Goal: Task Accomplishment & Management: Manage account settings

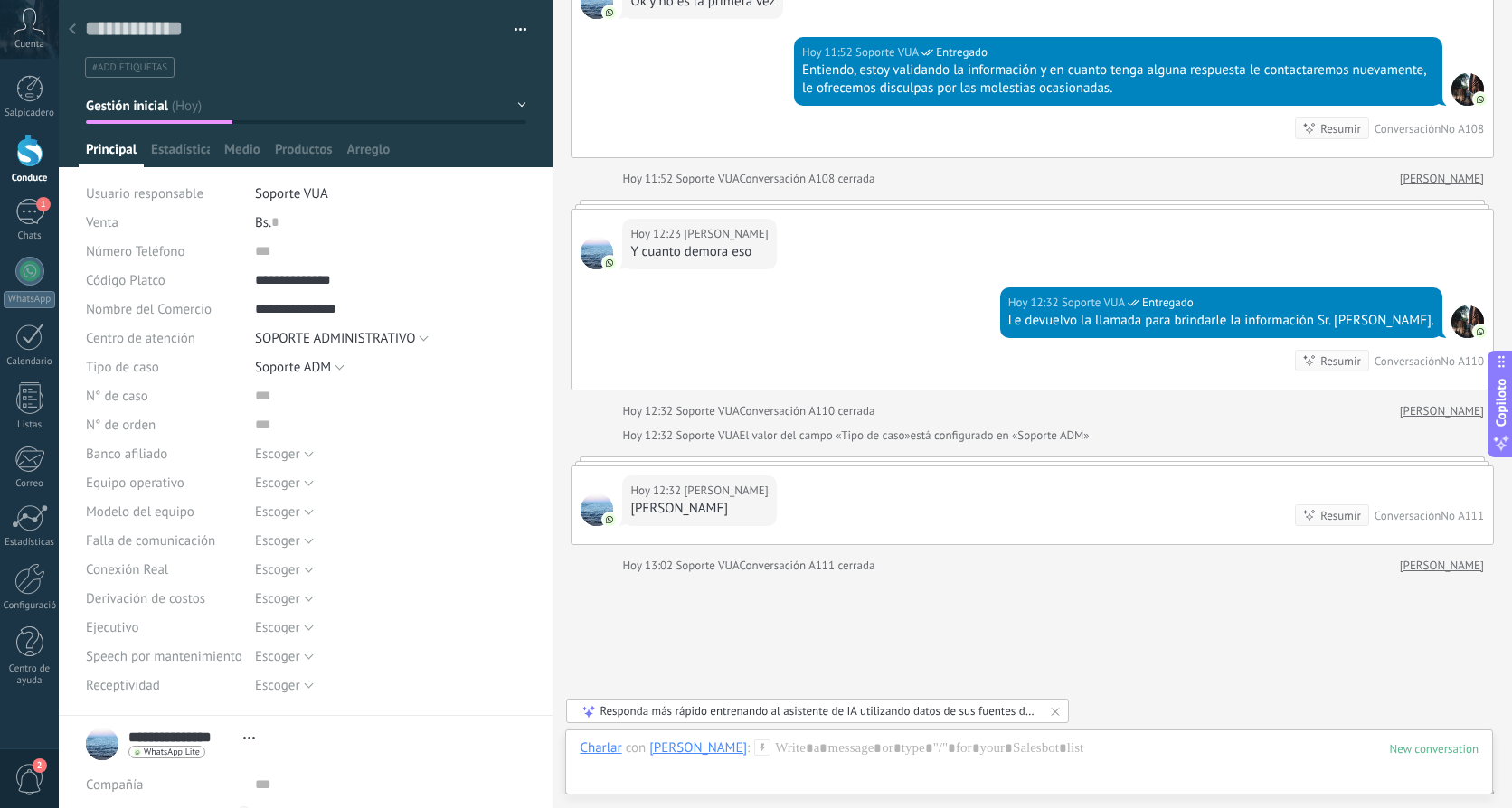
scroll to position [2639, 0]
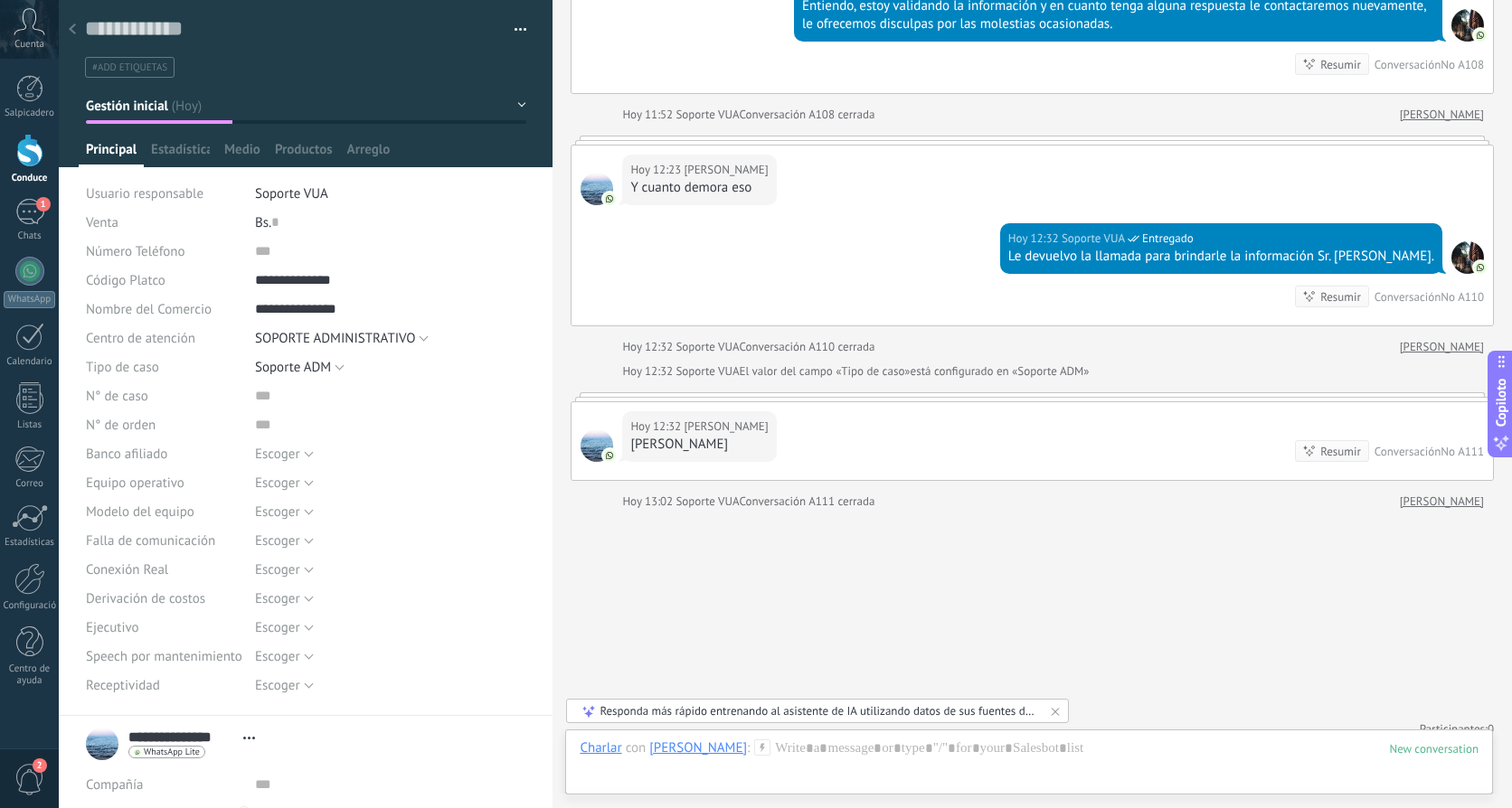
click at [73, 34] on use at bounding box center [72, 28] width 8 height 11
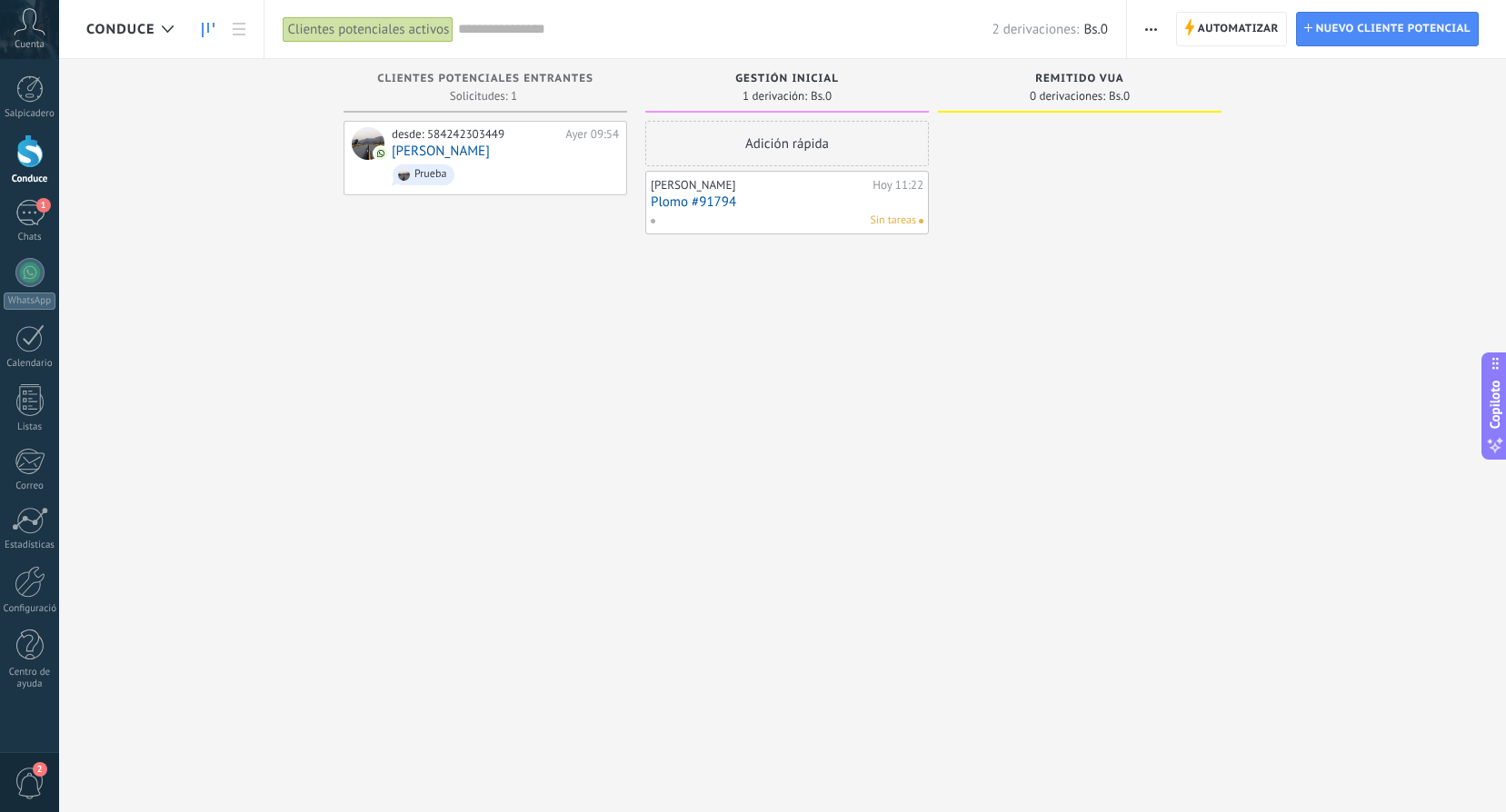
click at [762, 208] on link "Plomo #91794" at bounding box center [787, 203] width 272 height 16
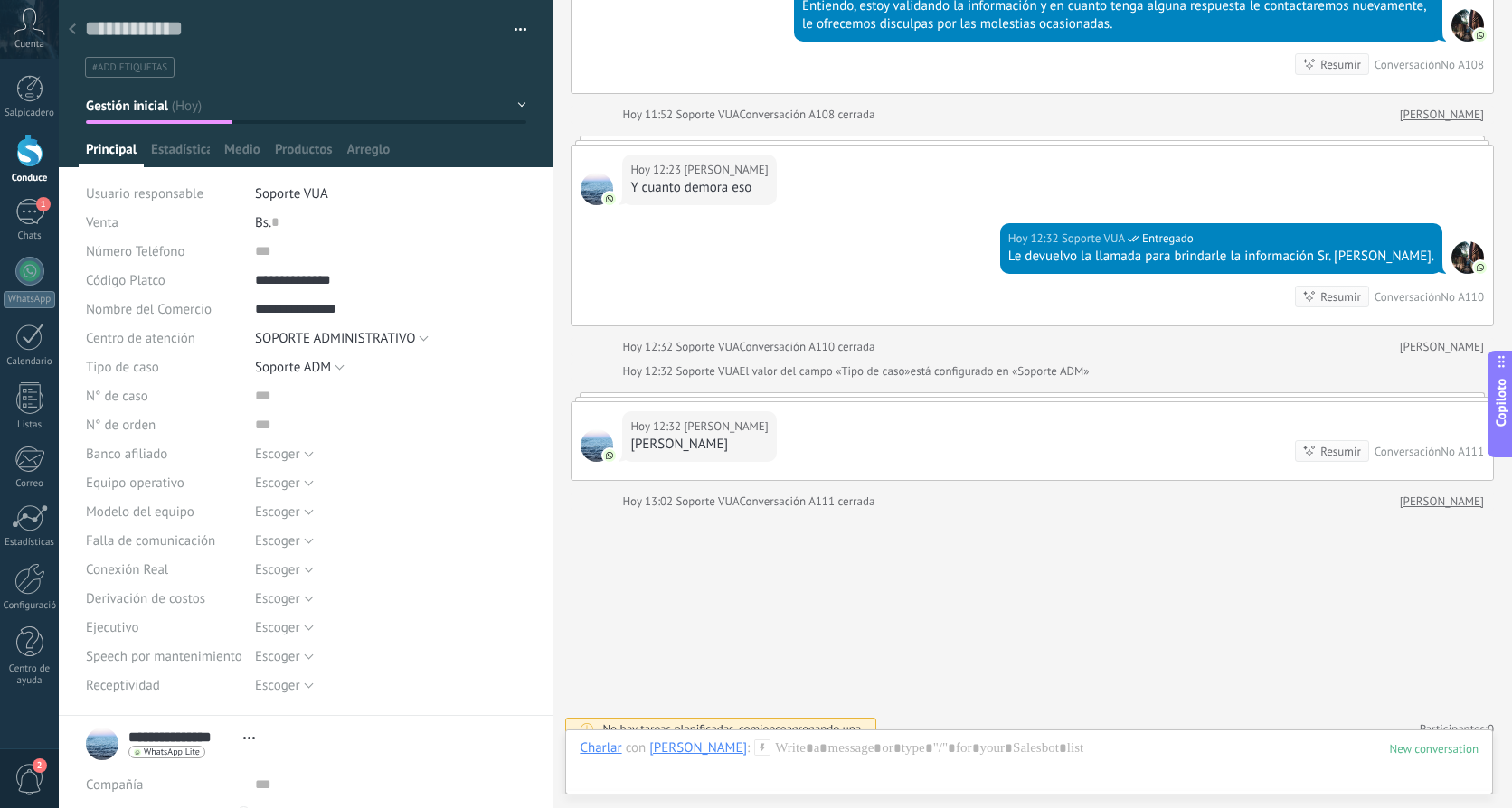
scroll to position [2639, 0]
click at [69, 26] on icon at bounding box center [72, 28] width 8 height 11
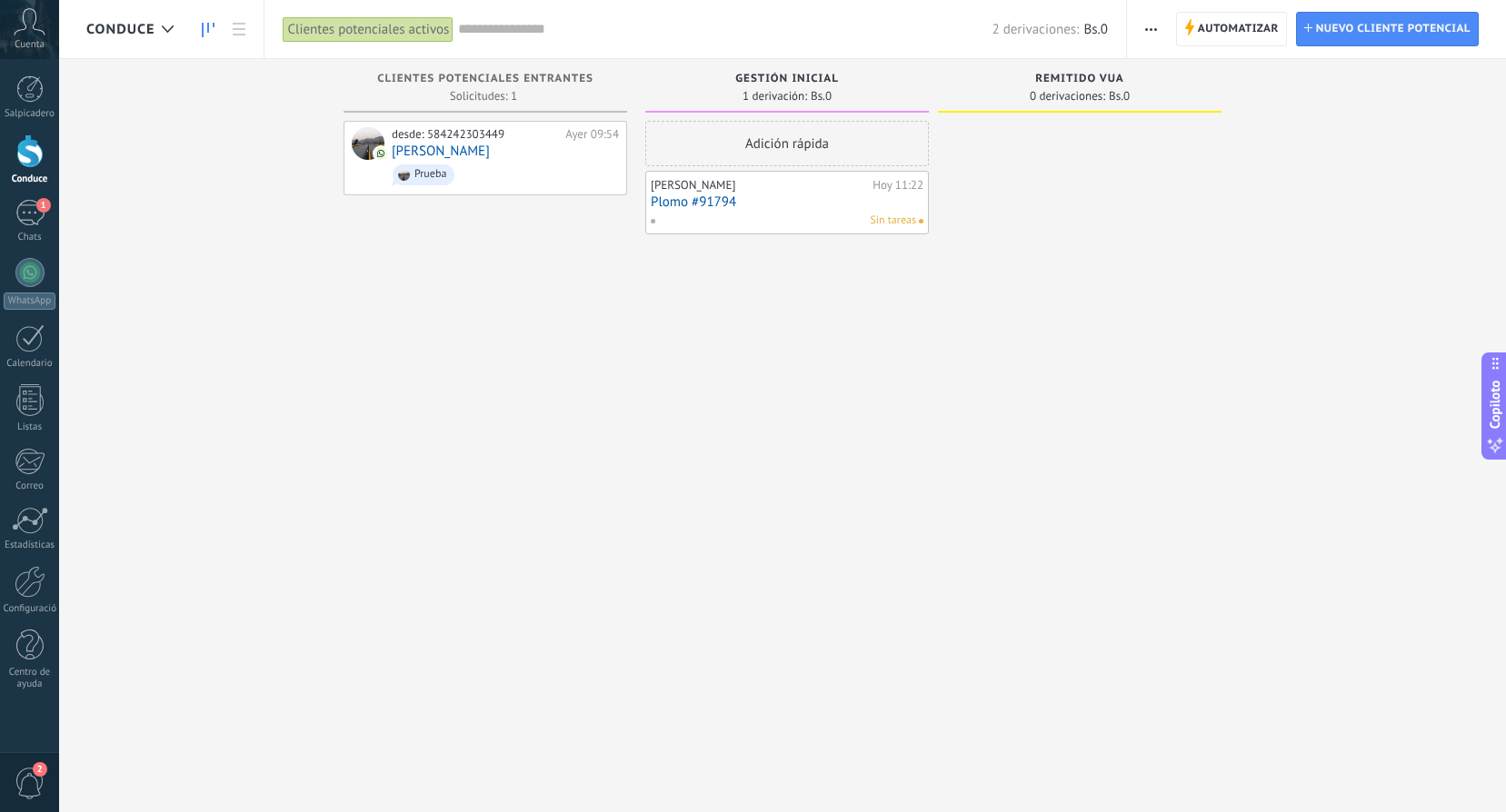
click at [677, 203] on link "Plomo #91794" at bounding box center [787, 203] width 272 height 16
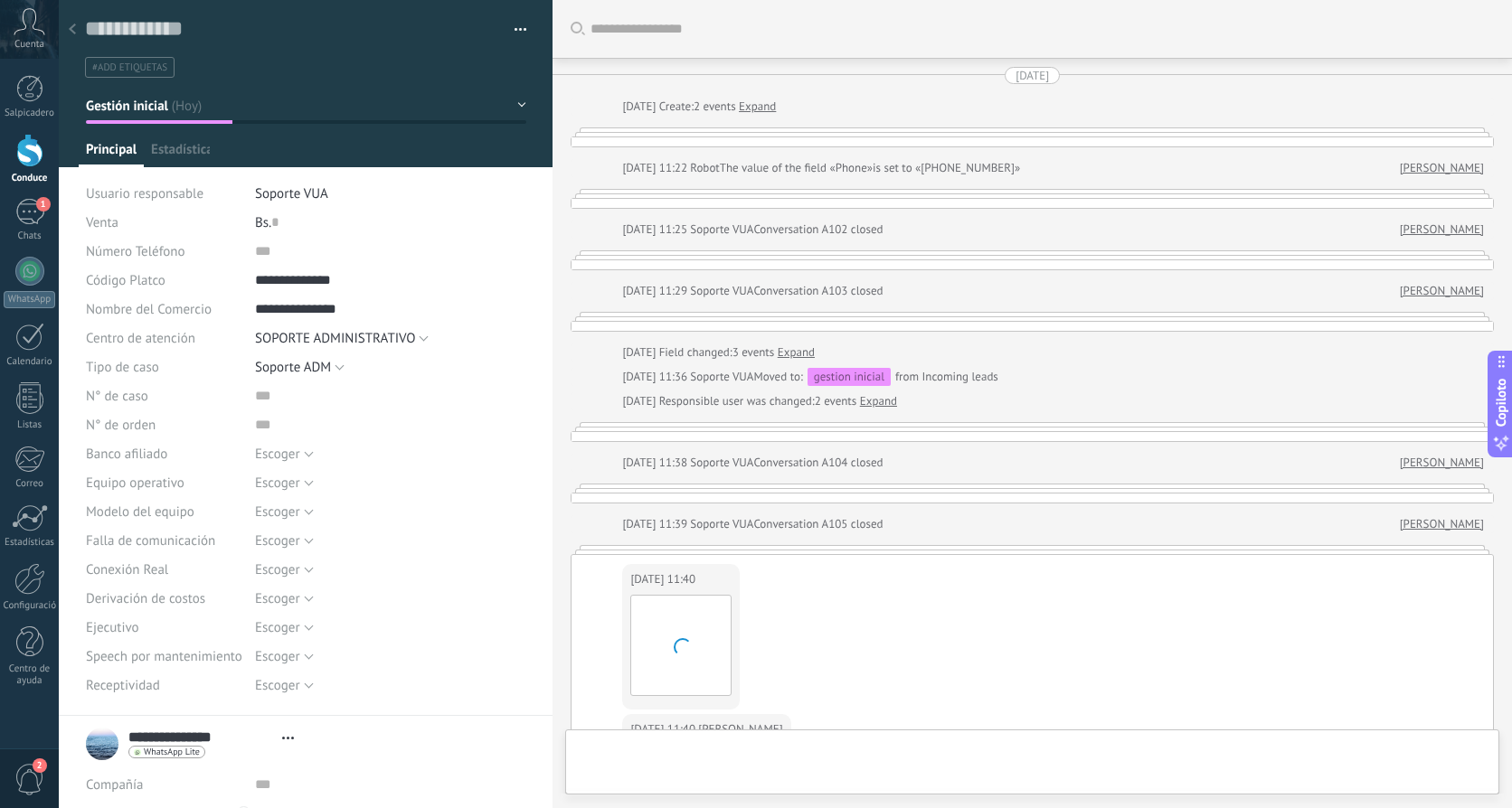
type textarea "**********"
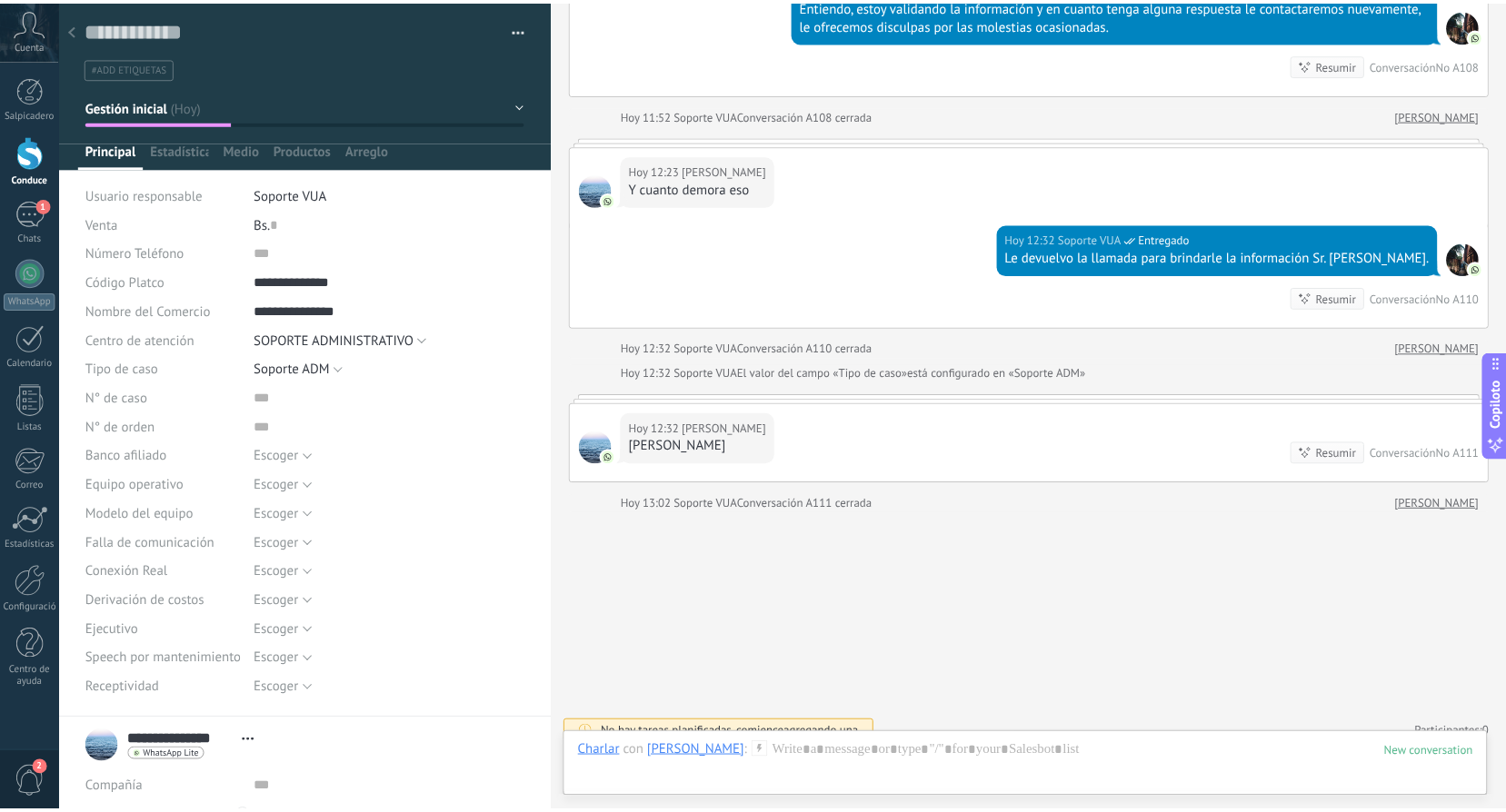
scroll to position [2652, 0]
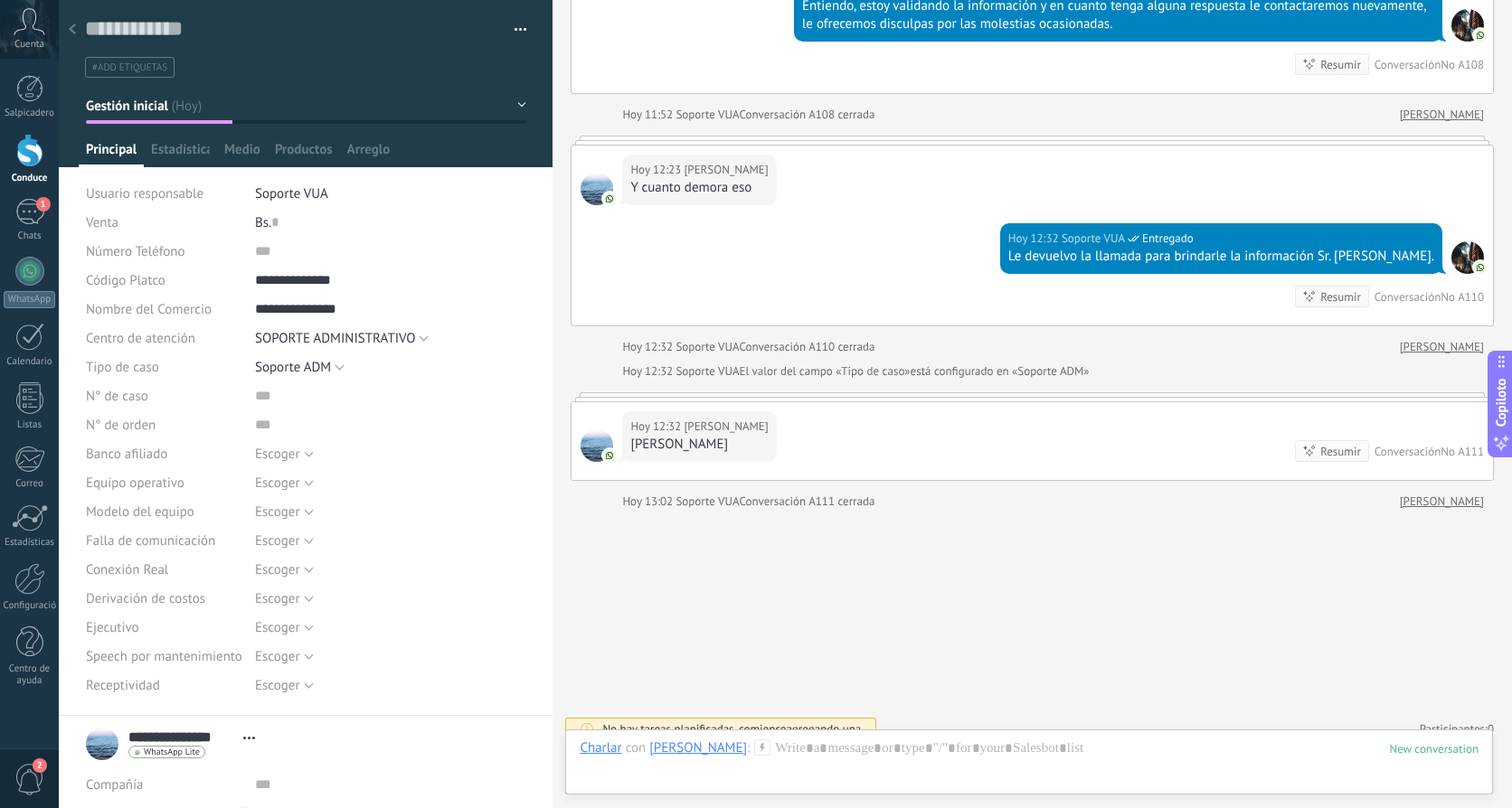
click at [489, 109] on button "Gestión inicial" at bounding box center [306, 106] width 441 height 33
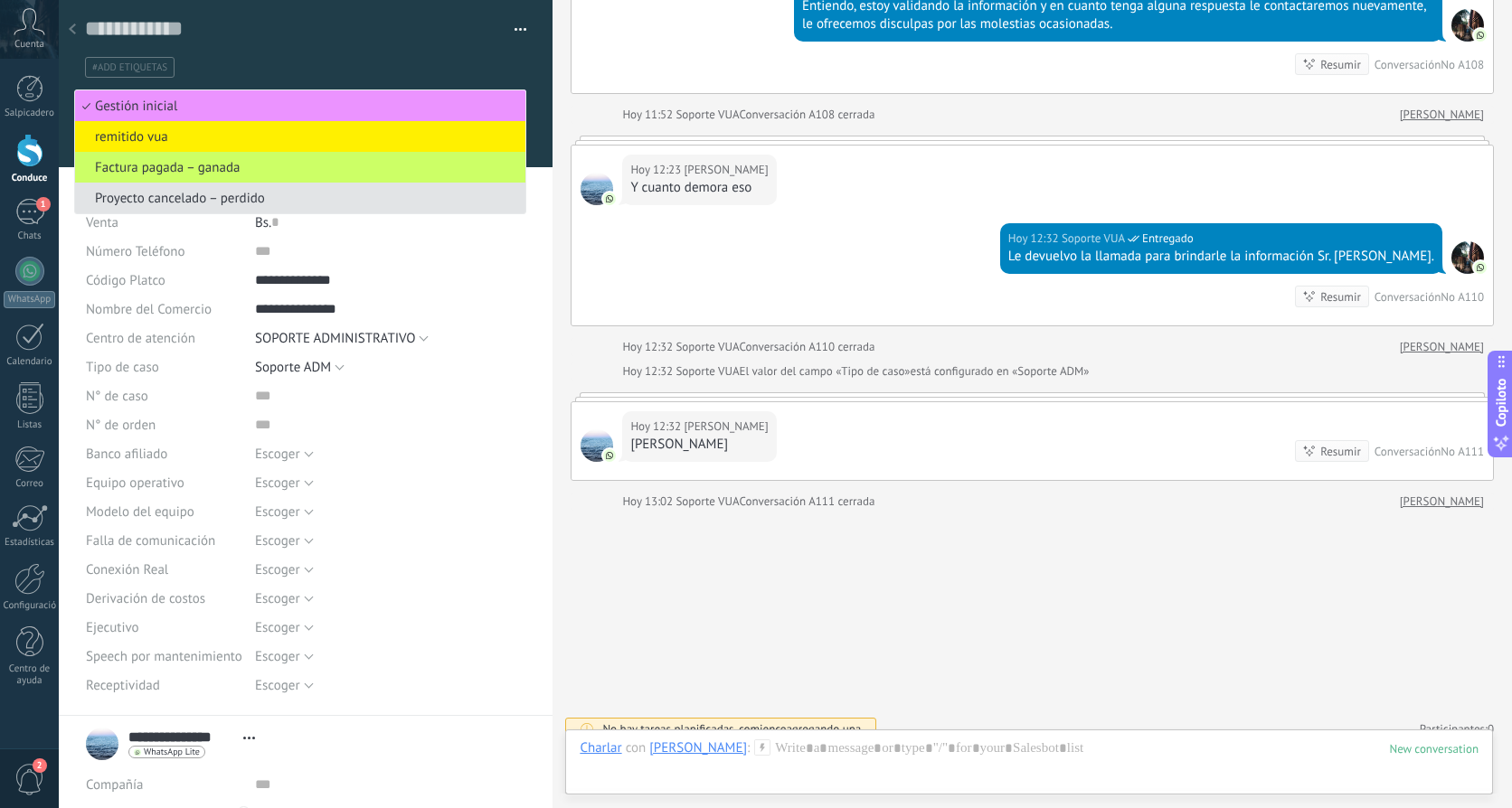
click at [188, 205] on span "Proyecto cancelado – perdido" at bounding box center [297, 199] width 445 height 17
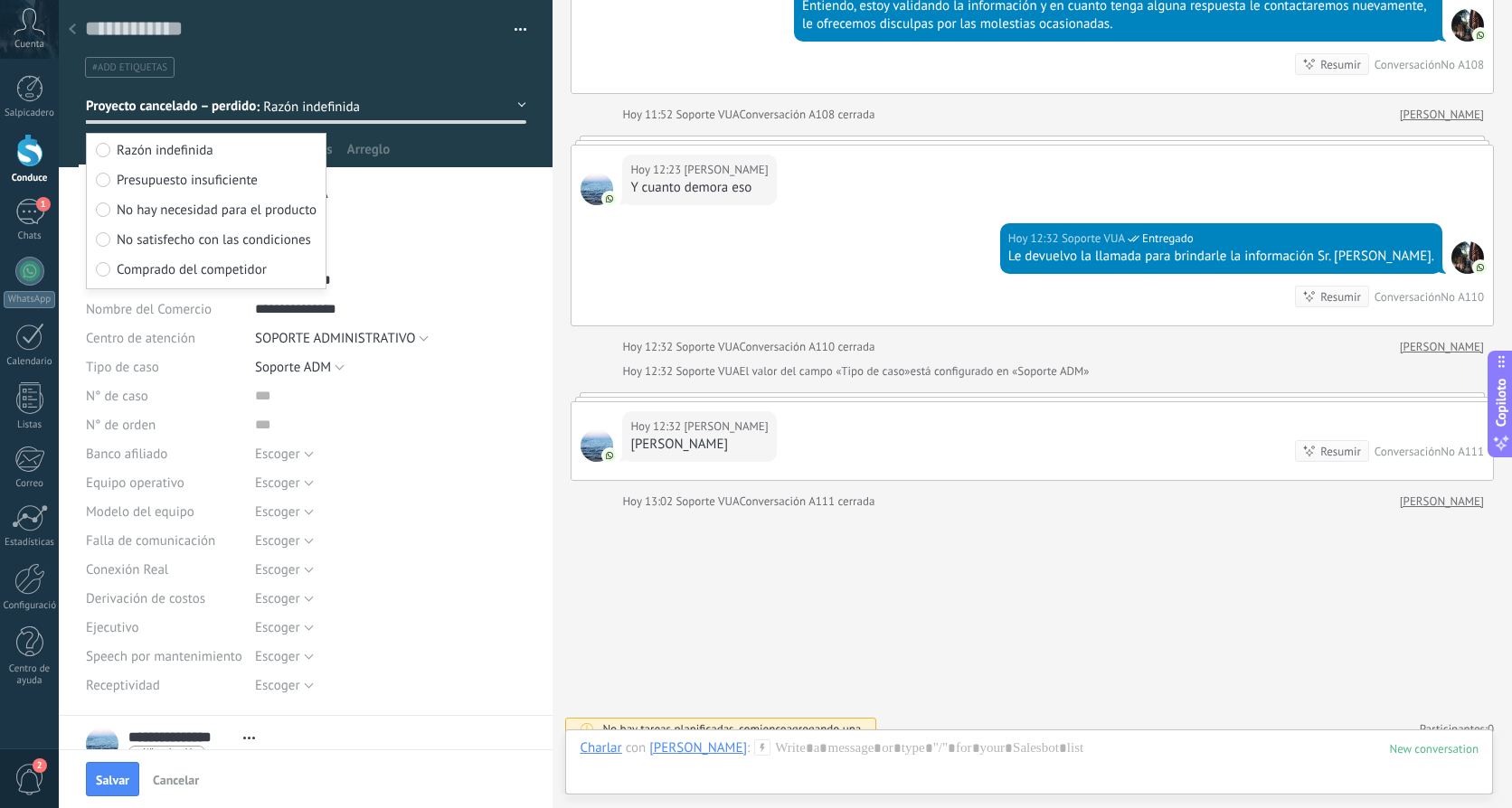
click at [771, 247] on div "Hoy 12:32 Soporte VUA Entregado Le devuelvo la llamada para brindarle la inform…" at bounding box center [1033, 275] width 922 height 102
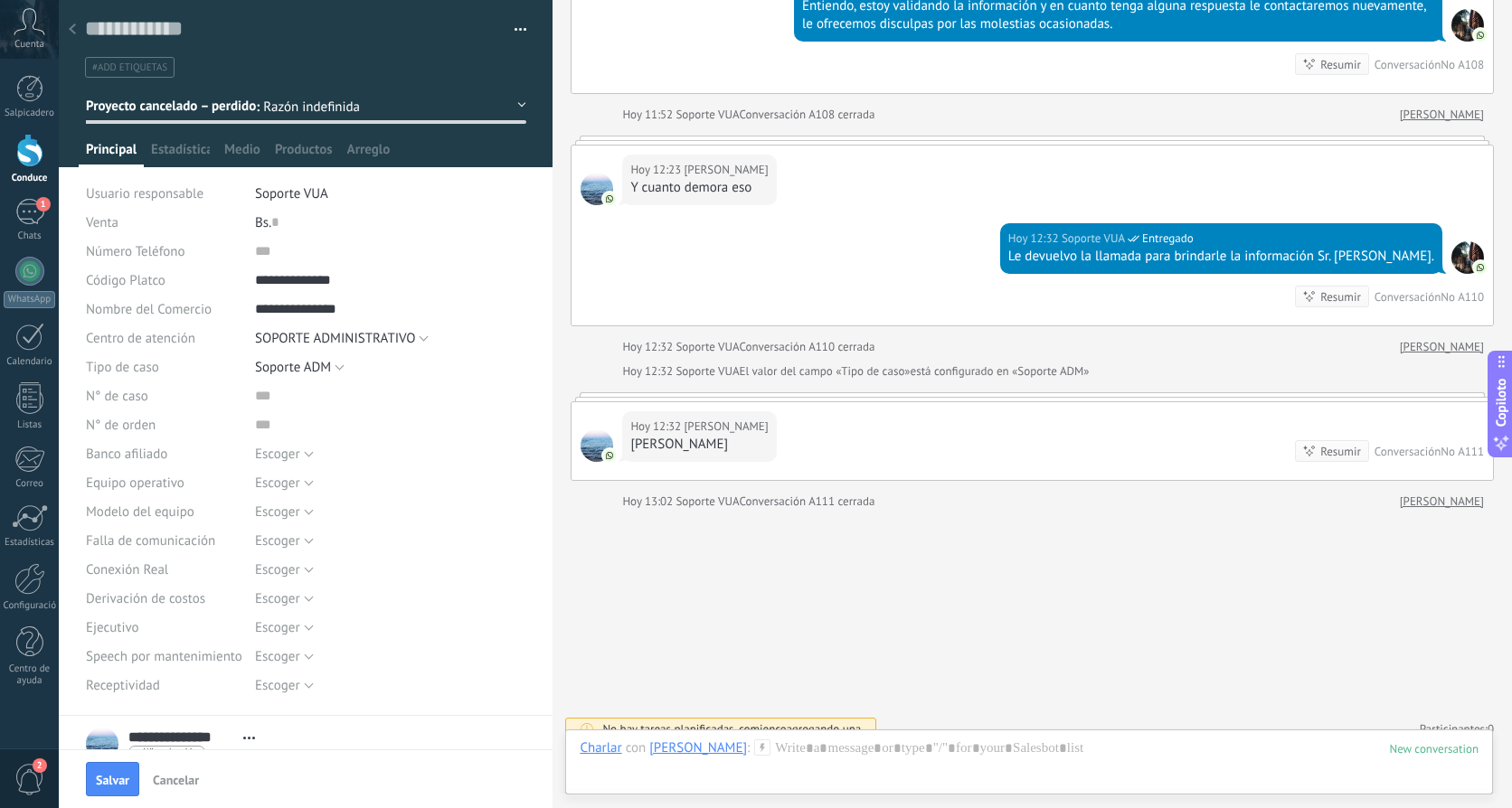
click at [66, 35] on div at bounding box center [72, 30] width 25 height 36
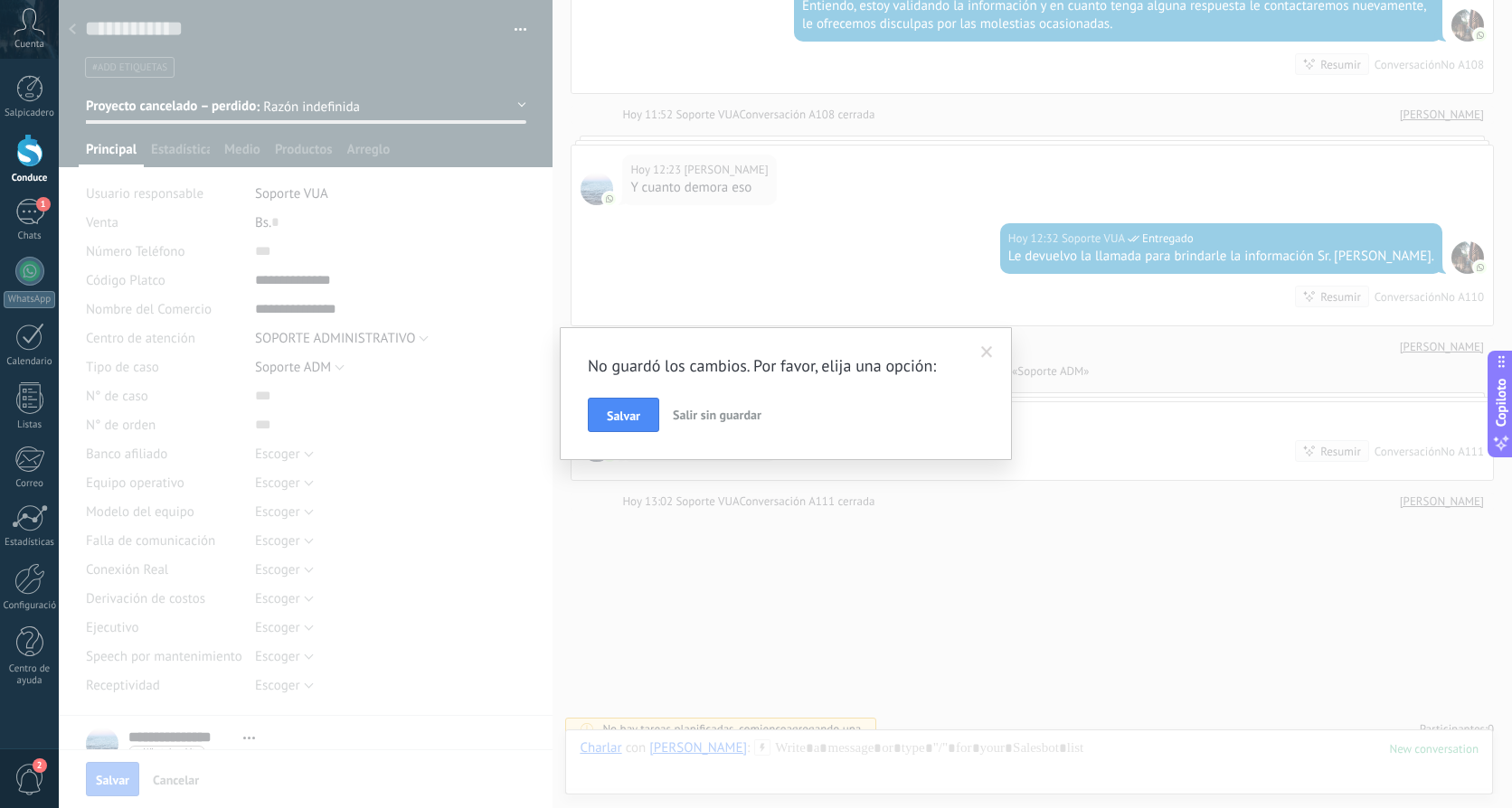
click at [709, 414] on span "Salir sin guardar" at bounding box center [717, 415] width 89 height 16
